Goal: Task Accomplishment & Management: Use online tool/utility

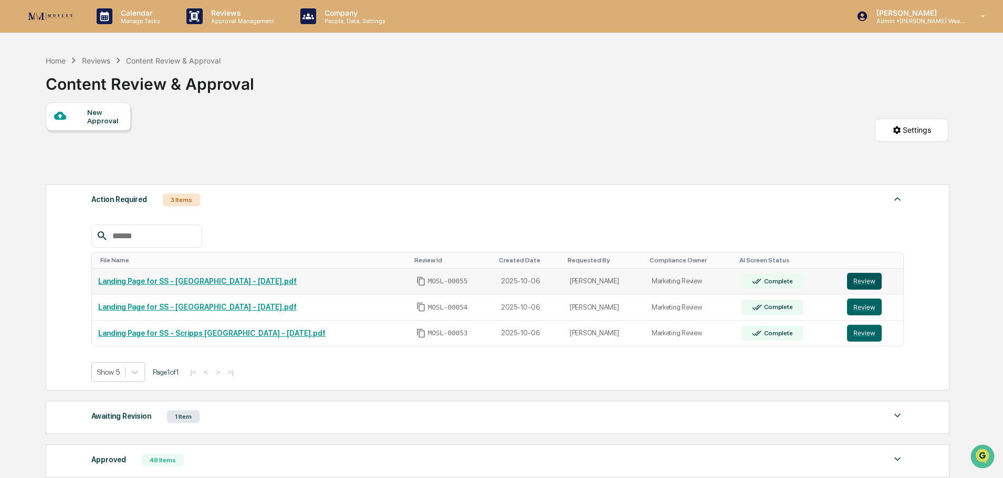
click at [858, 281] on button "Review" at bounding box center [864, 281] width 35 height 17
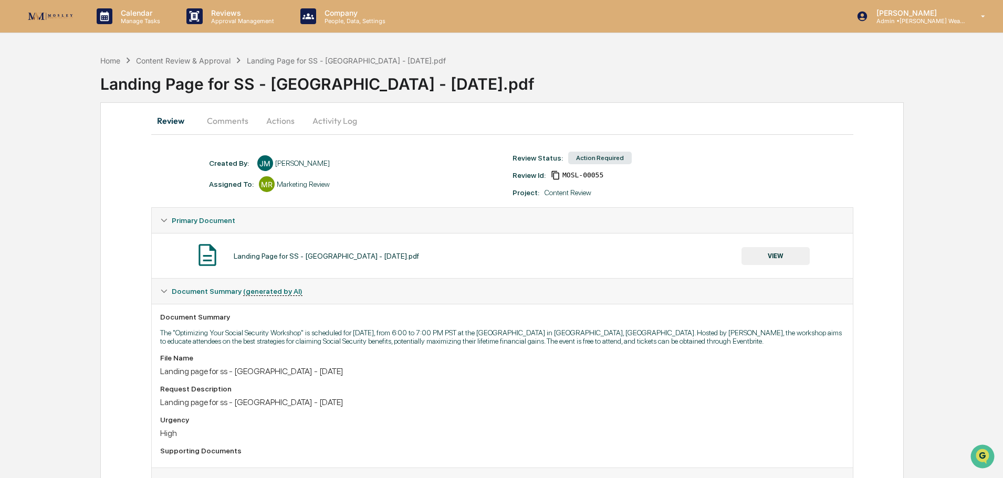
click at [280, 121] on button "Actions" at bounding box center [280, 120] width 47 height 25
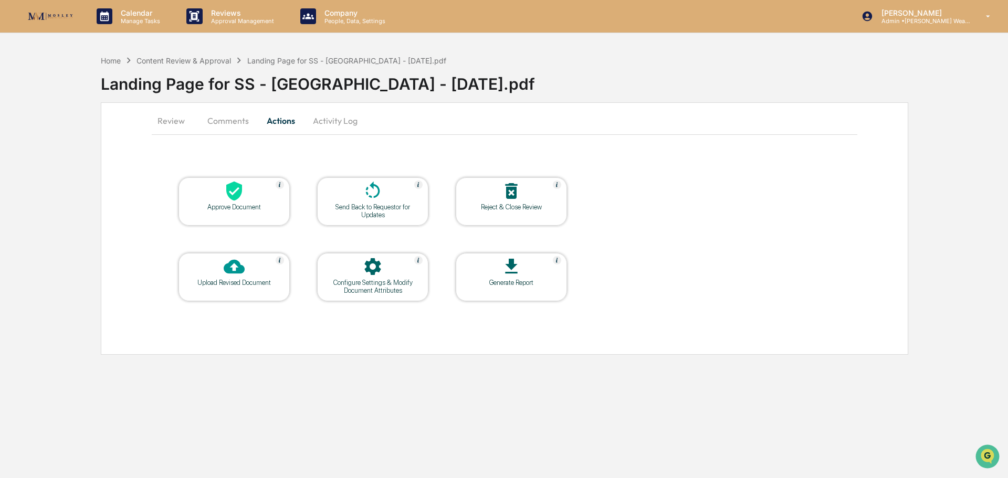
click at [268, 190] on div at bounding box center [234, 192] width 105 height 23
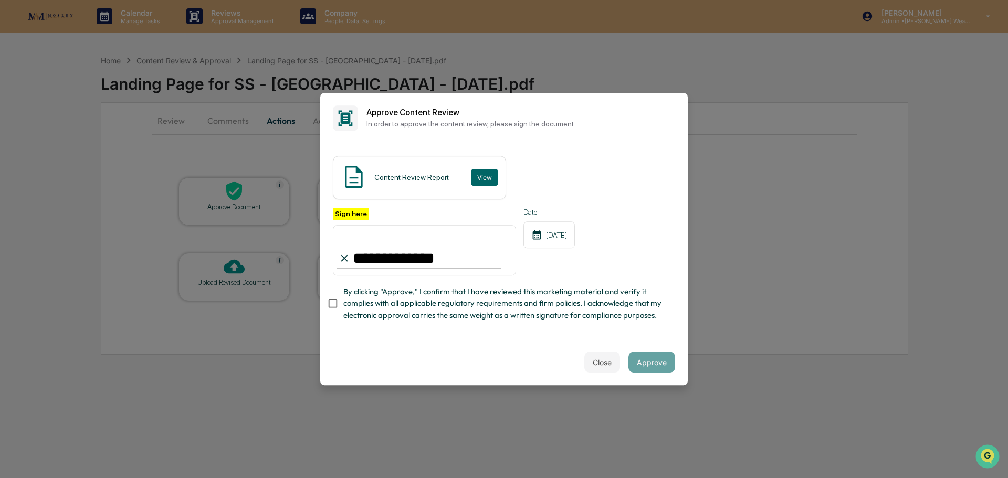
type input "**********"
click at [648, 367] on button "Approve" at bounding box center [652, 362] width 47 height 21
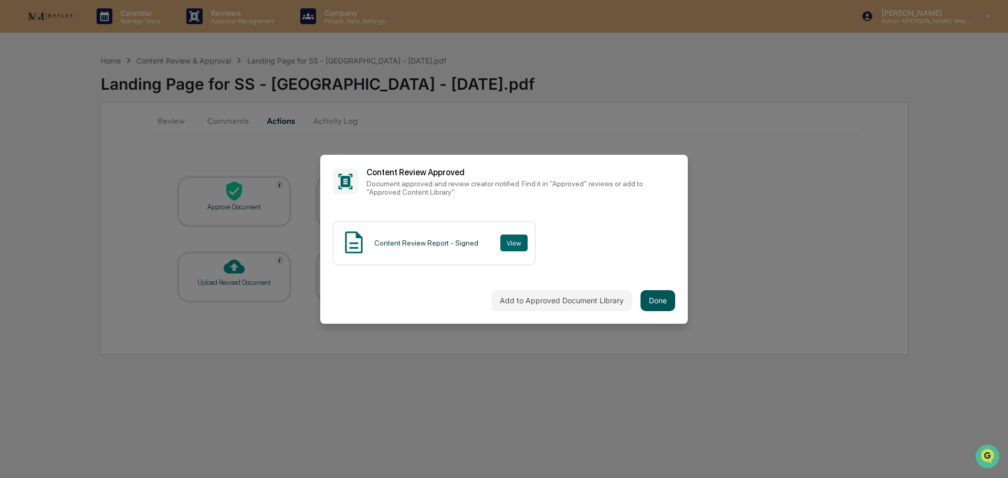
click at [653, 298] on button "Done" at bounding box center [658, 300] width 35 height 21
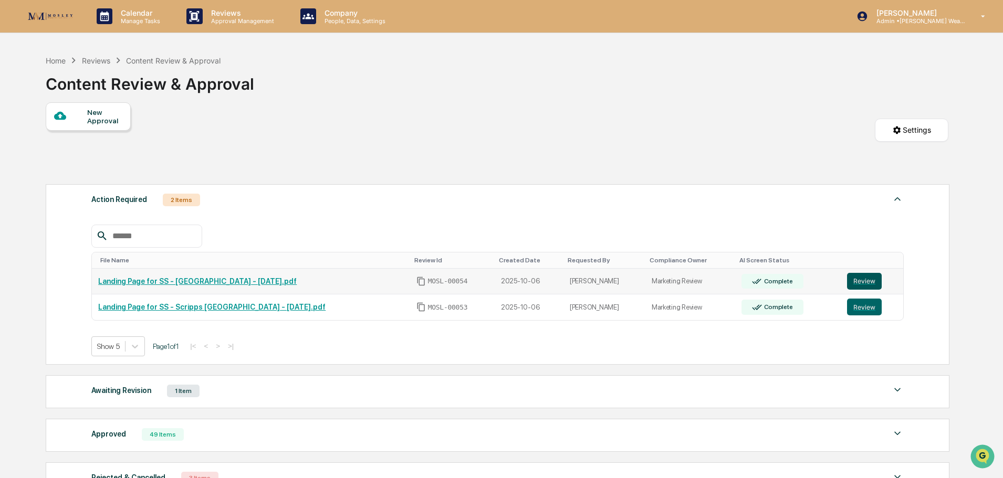
click at [860, 280] on button "Review" at bounding box center [864, 281] width 35 height 17
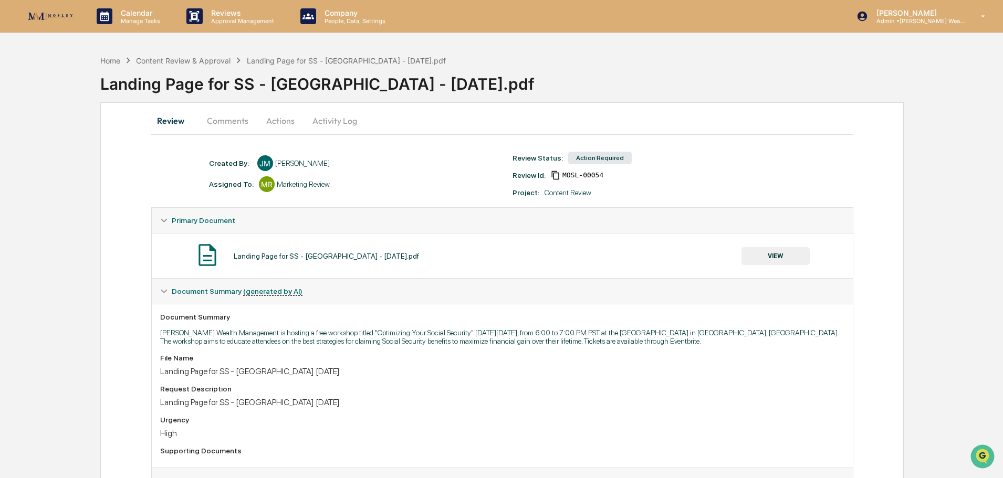
click at [269, 118] on button "Actions" at bounding box center [280, 120] width 47 height 25
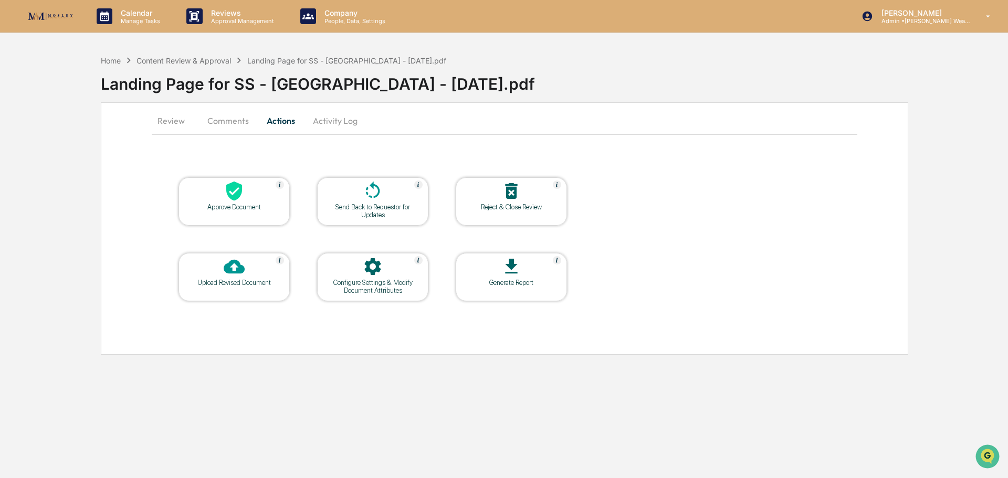
click at [265, 210] on div "Approve Document" at bounding box center [234, 207] width 95 height 8
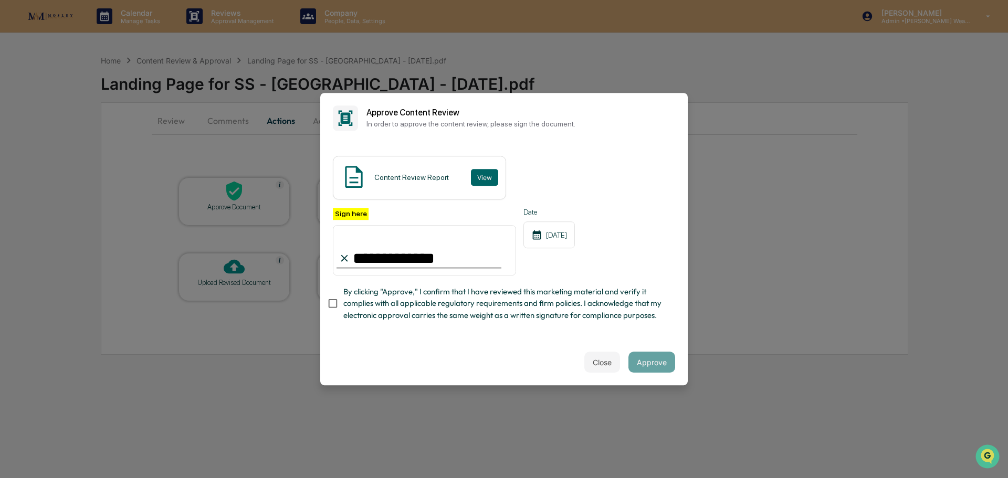
type input "**********"
click at [642, 365] on button "Approve" at bounding box center [652, 362] width 47 height 21
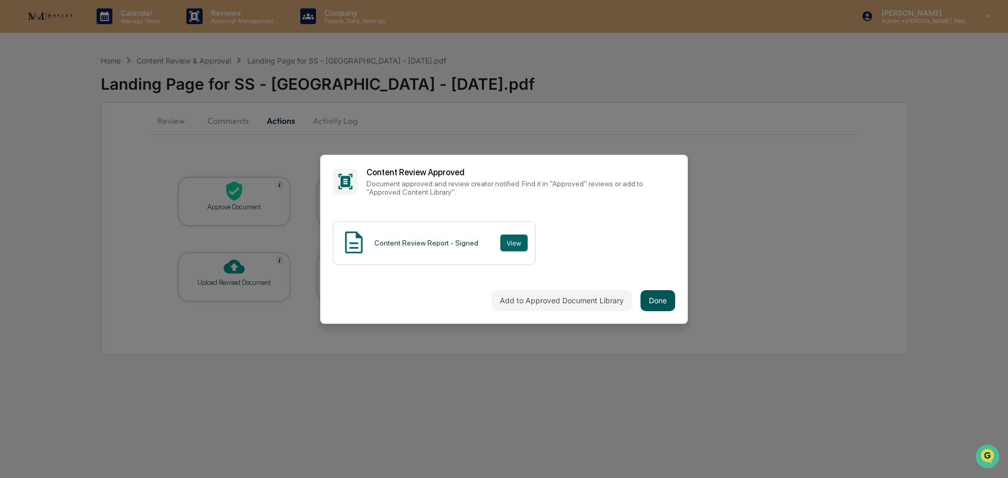
click at [653, 295] on button "Done" at bounding box center [658, 300] width 35 height 21
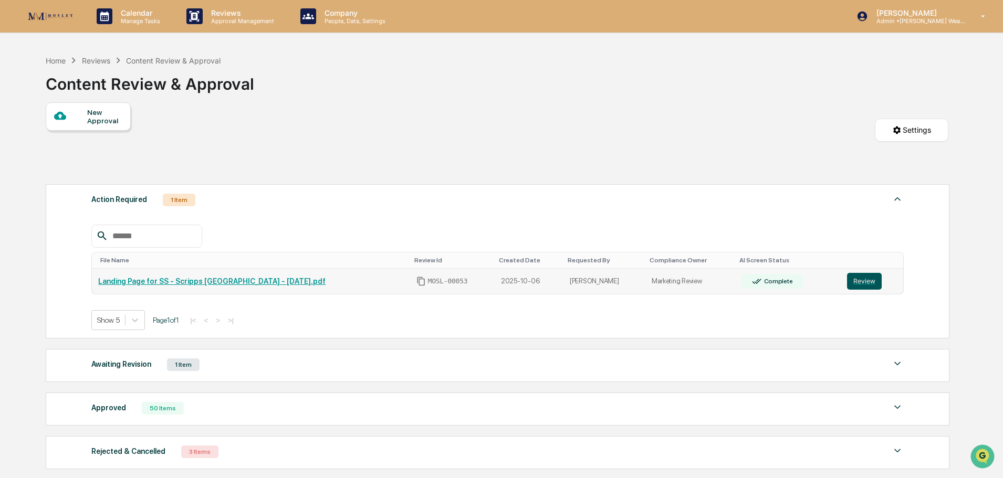
click at [865, 277] on button "Review" at bounding box center [864, 281] width 35 height 17
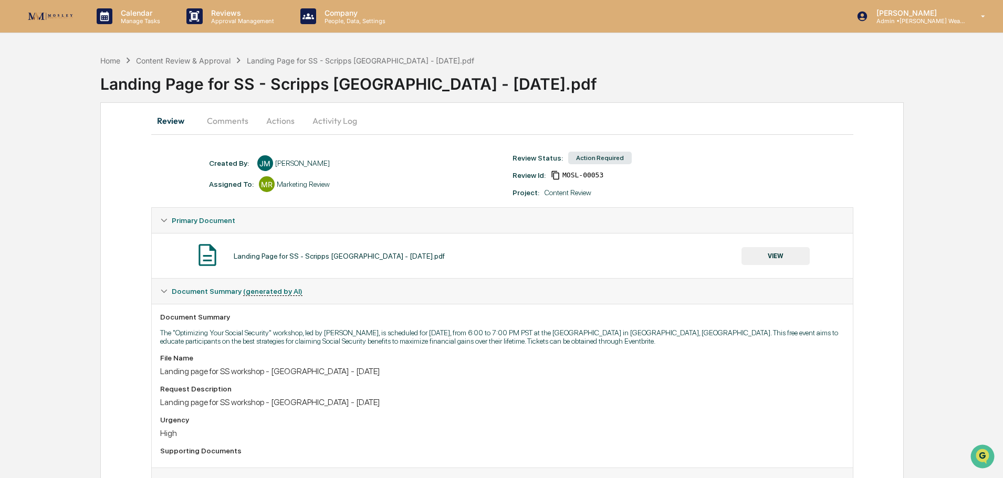
click at [277, 120] on button "Actions" at bounding box center [280, 120] width 47 height 25
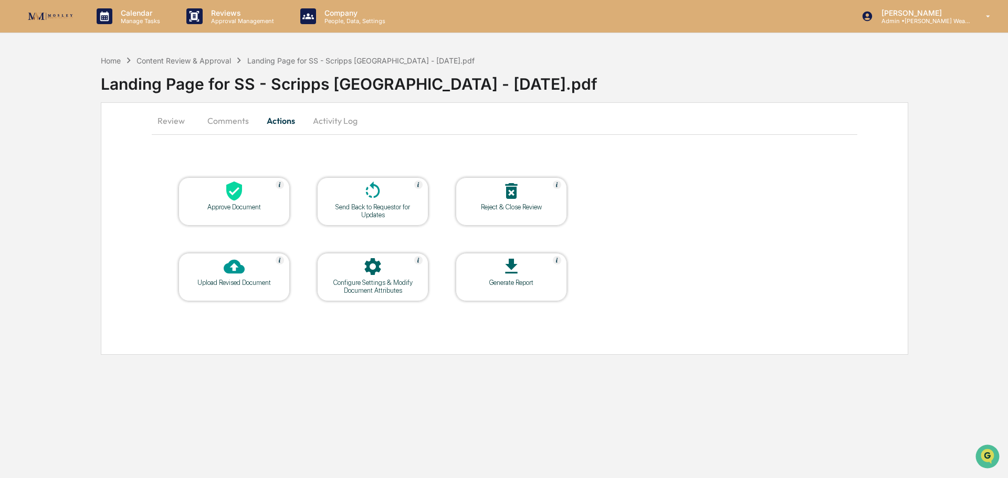
click at [258, 197] on div at bounding box center [234, 192] width 105 height 23
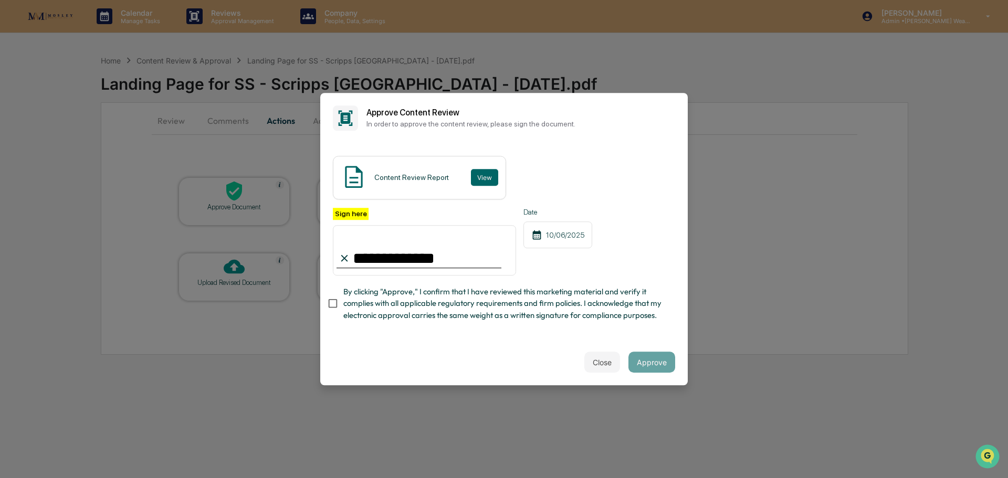
type input "**********"
click at [630, 364] on button "Approve" at bounding box center [652, 362] width 47 height 21
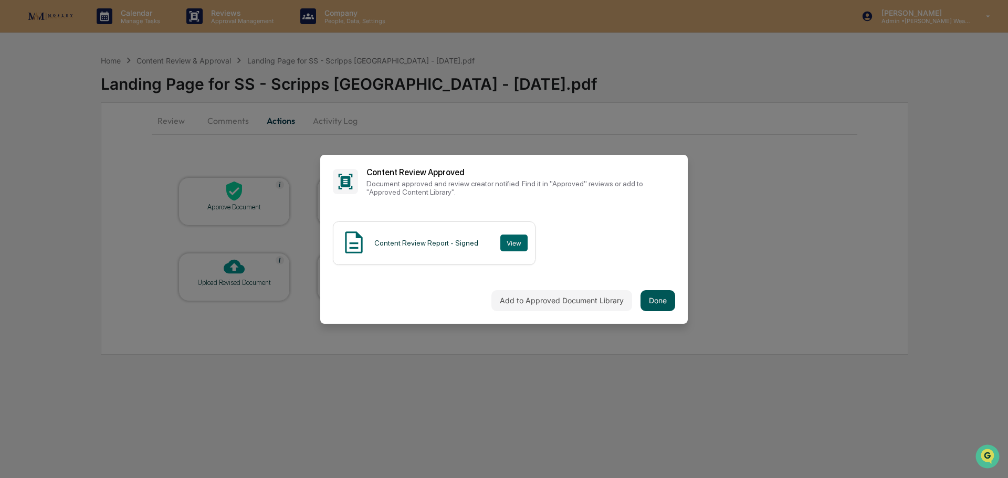
click at [649, 294] on button "Done" at bounding box center [658, 300] width 35 height 21
